Goal: Information Seeking & Learning: Learn about a topic

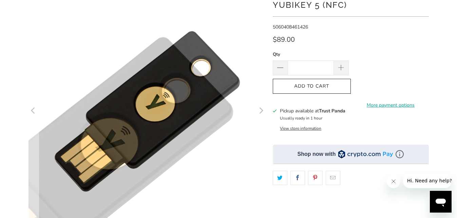
scroll to position [81, 0]
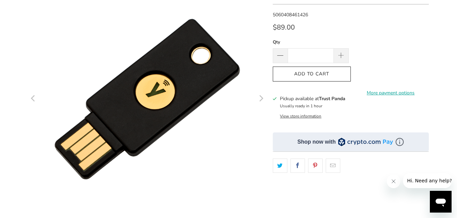
click at [308, 117] on button "View store information" at bounding box center [300, 115] width 41 height 5
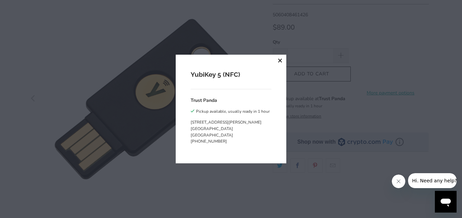
click at [278, 60] on button "close" at bounding box center [280, 61] width 12 height 12
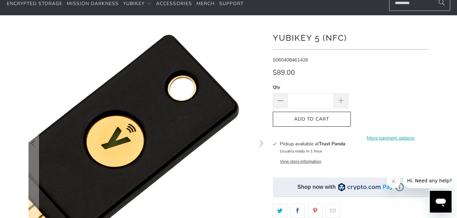
scroll to position [0, 0]
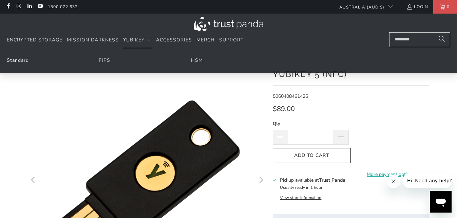
click at [18, 60] on link "Standard" at bounding box center [18, 60] width 22 height 6
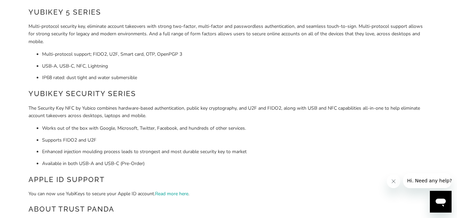
scroll to position [81, 0]
